Goal: Information Seeking & Learning: Check status

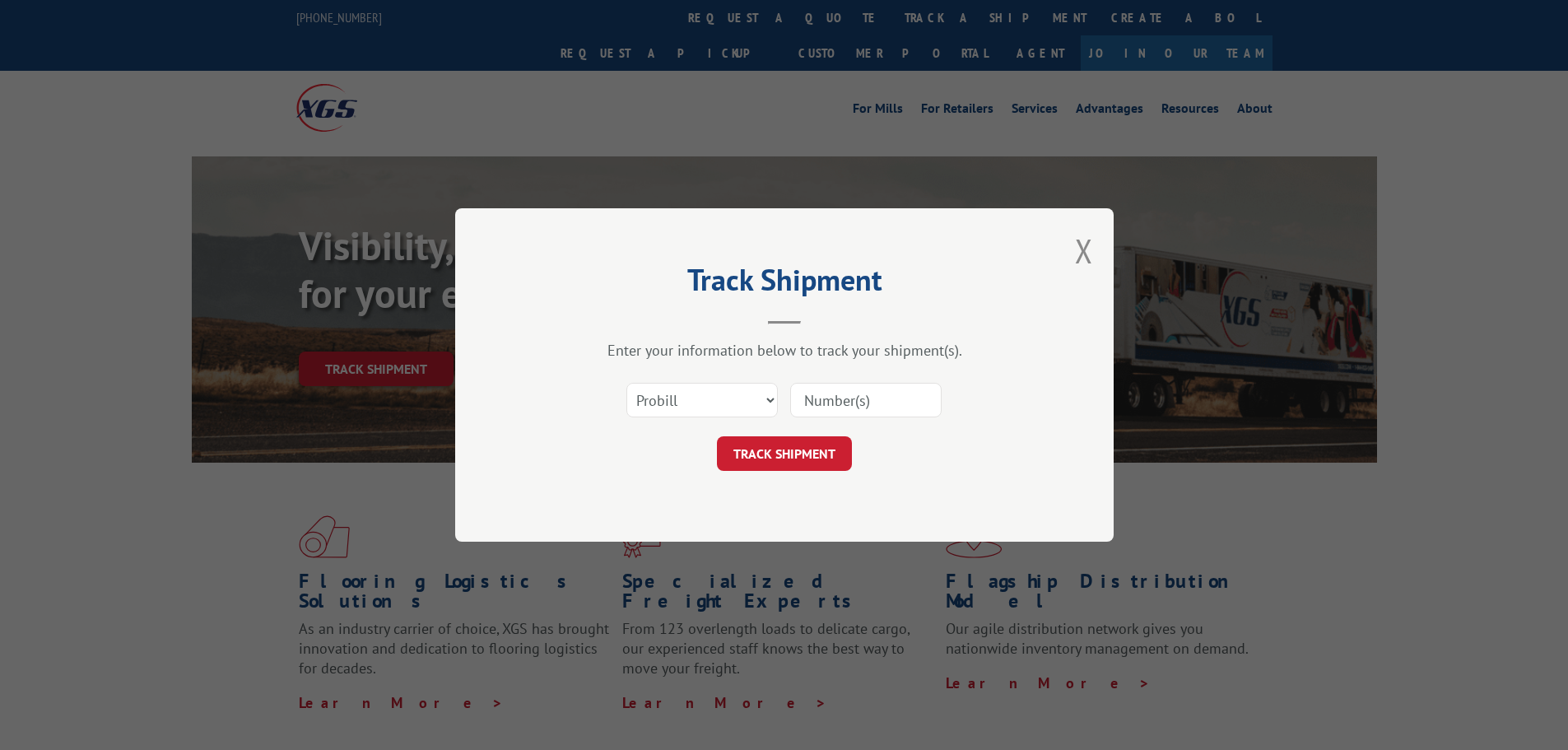
click at [700, 405] on select "Select category... Probill BOL PO" at bounding box center [702, 401] width 152 height 35
select select "po"
click at [627, 383] on select "Select category... Probill BOL PO" at bounding box center [702, 401] width 152 height 35
click at [802, 405] on input at bounding box center [866, 401] width 152 height 35
paste input "43533655"
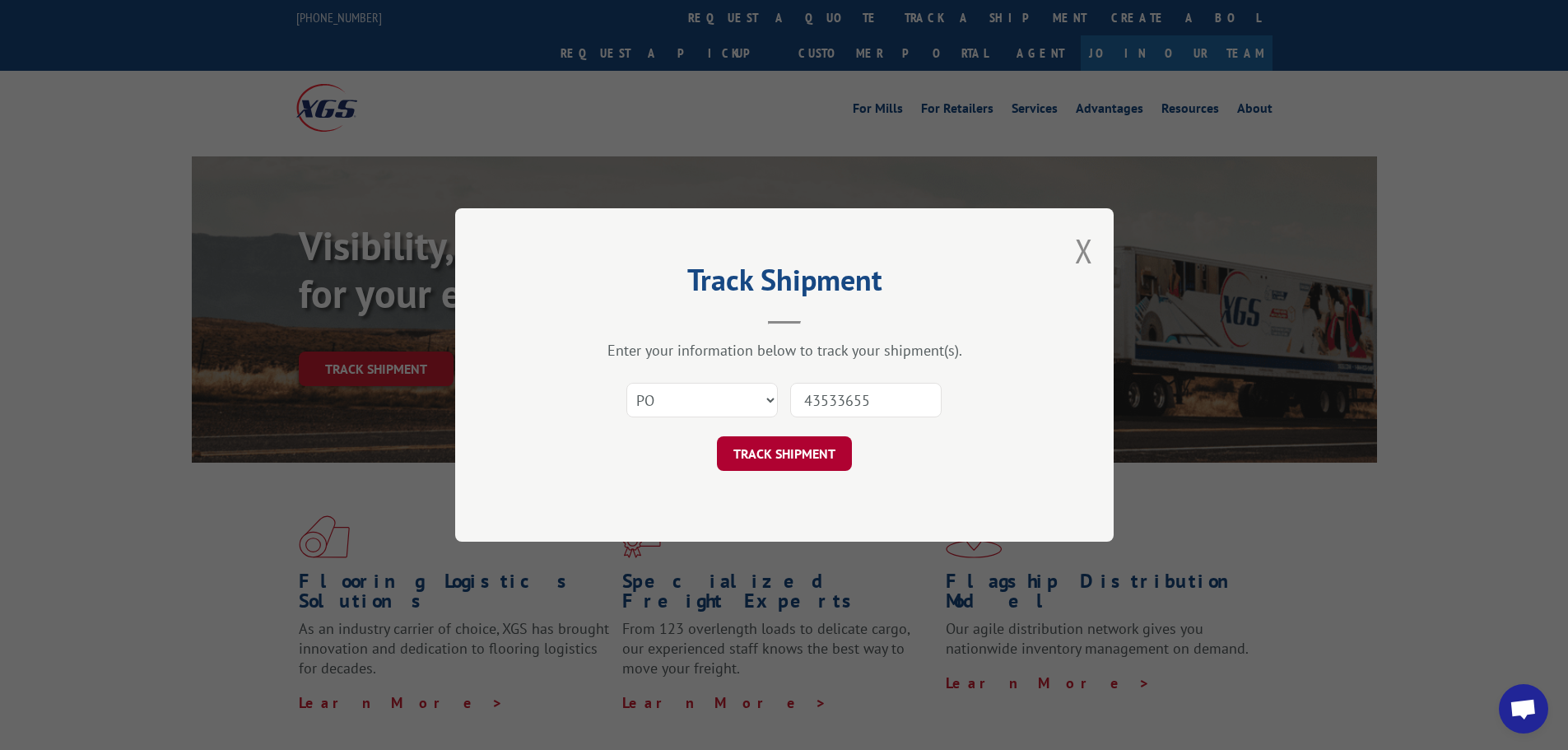
type input "43533655"
click at [803, 439] on button "TRACK SHIPMENT" at bounding box center [784, 453] width 135 height 35
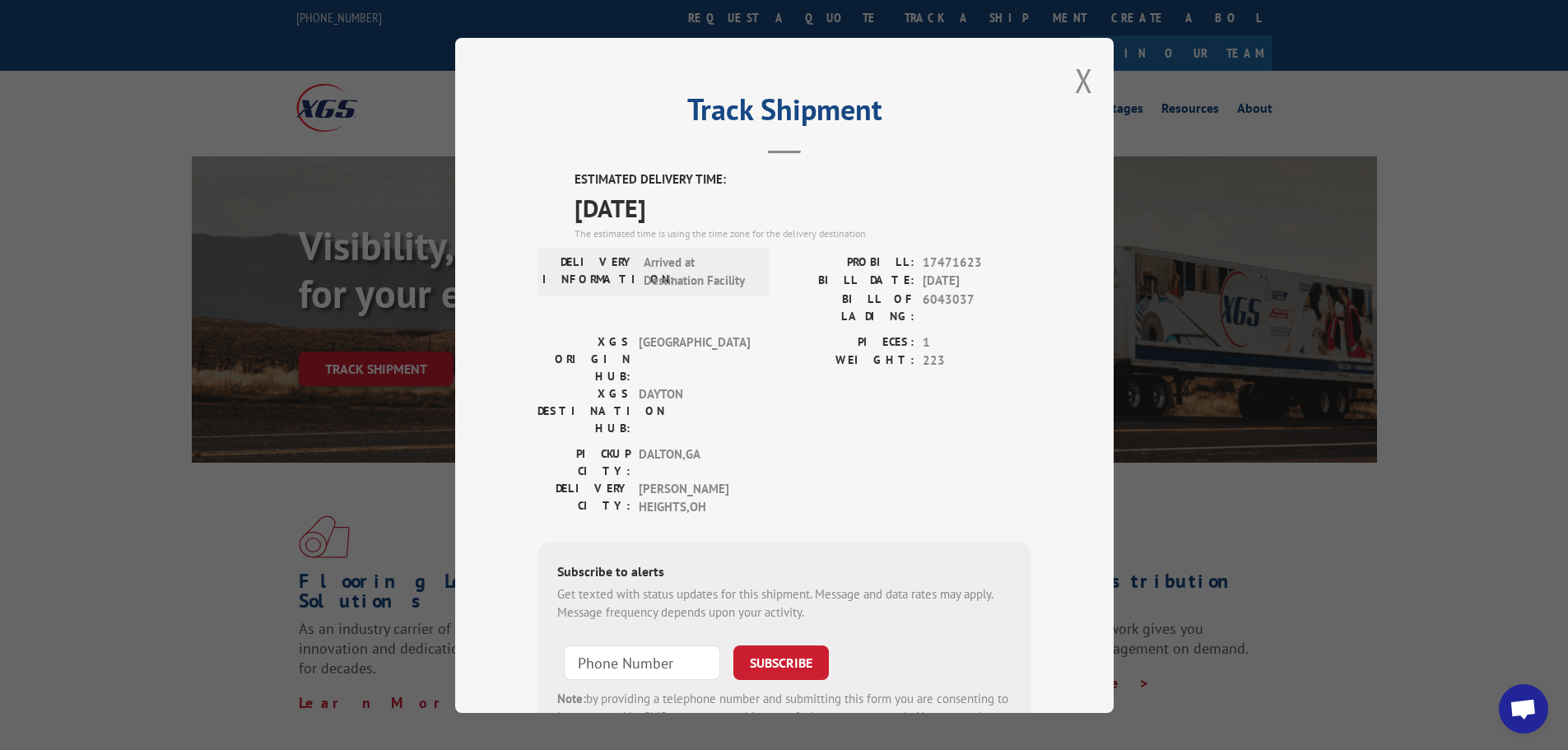
drag, startPoint x: 1094, startPoint y: 86, endPoint x: 1067, endPoint y: 94, distance: 28.2
click at [1092, 85] on div "Track Shipment ESTIMATED DELIVERY TIME: [DATE] The estimated time is using the …" at bounding box center [784, 375] width 659 height 675
click at [1075, 81] on button "Close modal" at bounding box center [1083, 80] width 18 height 43
